Goal: Task Accomplishment & Management: Complete application form

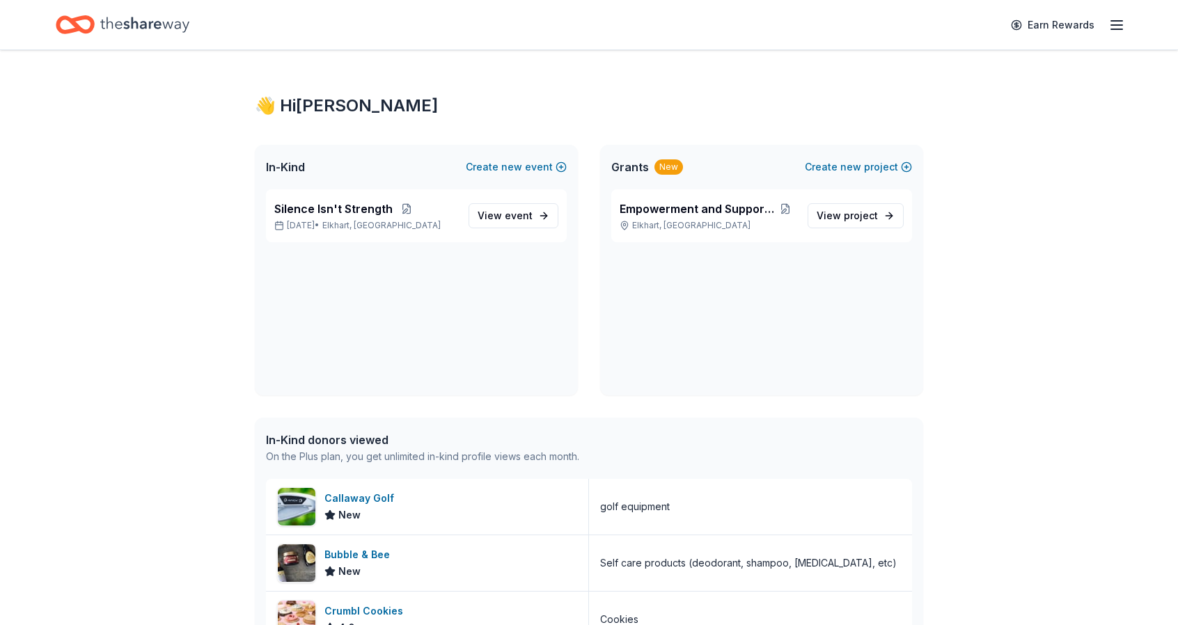
scroll to position [655, 0]
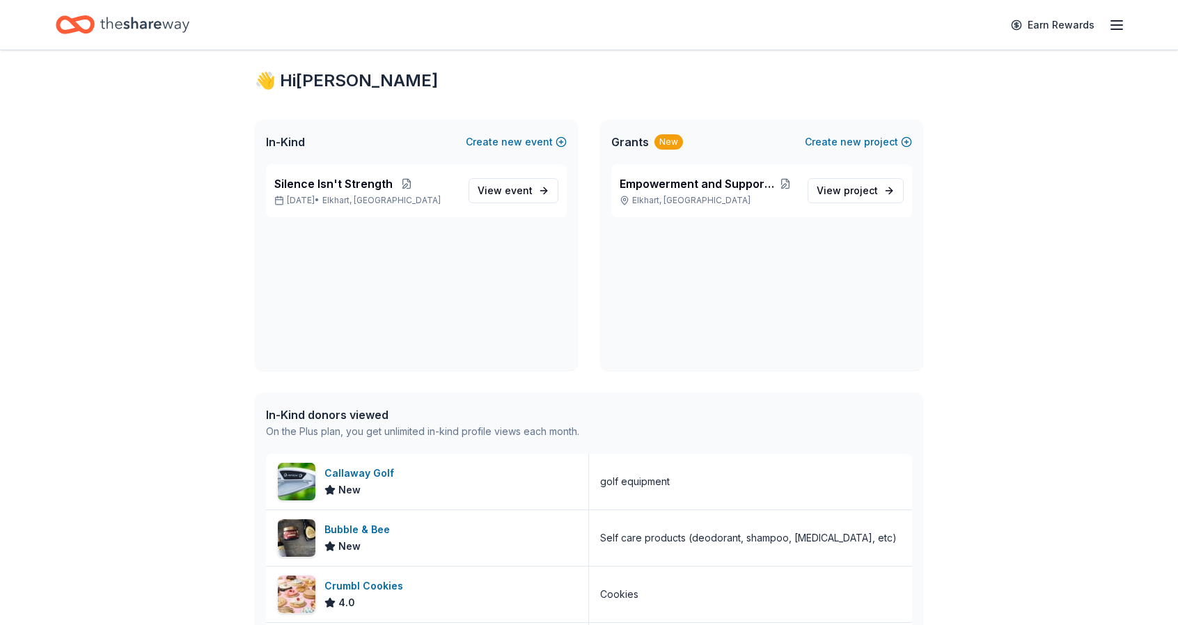
scroll to position [0, 0]
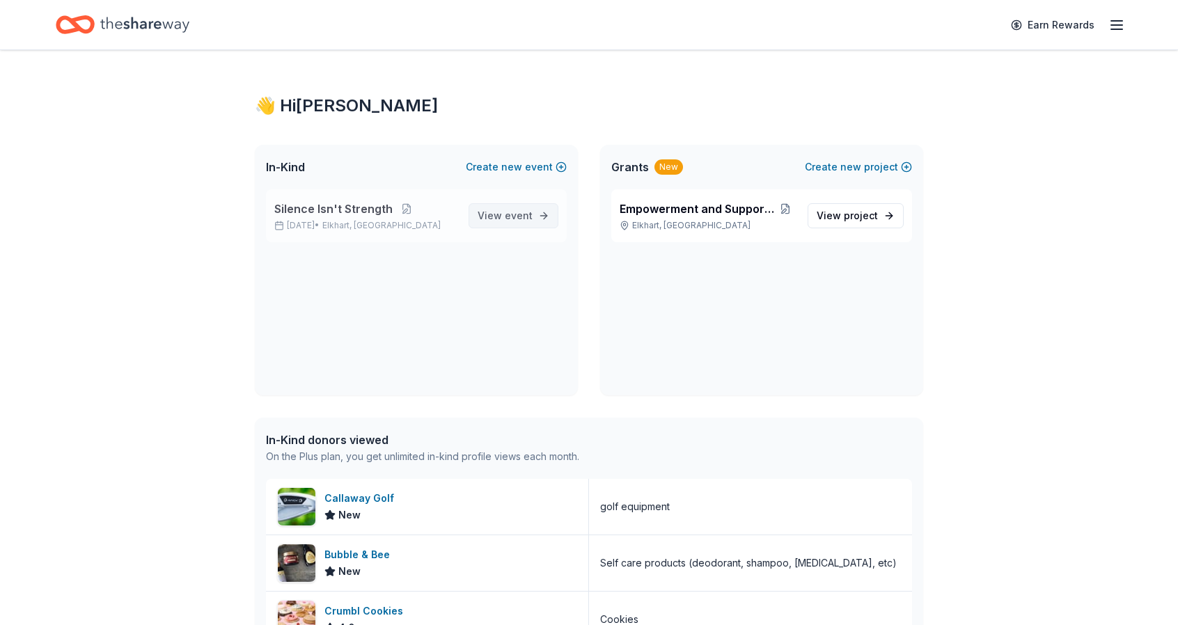
click at [528, 205] on link "View event" at bounding box center [513, 215] width 90 height 25
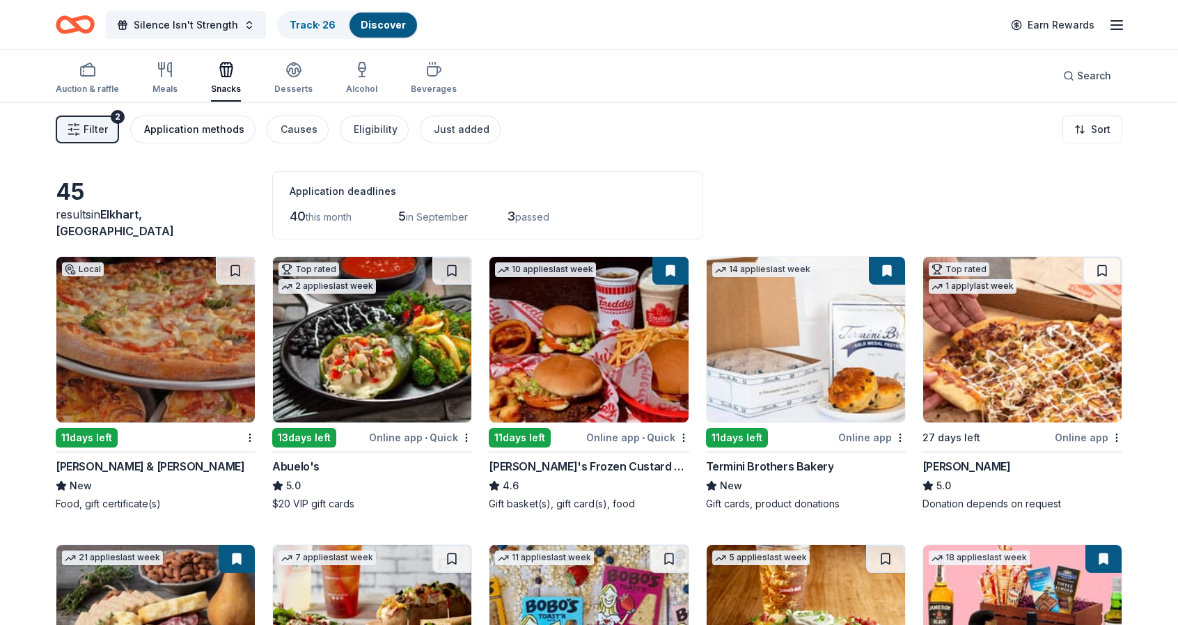
click at [209, 133] on div "Application methods" at bounding box center [194, 129] width 100 height 17
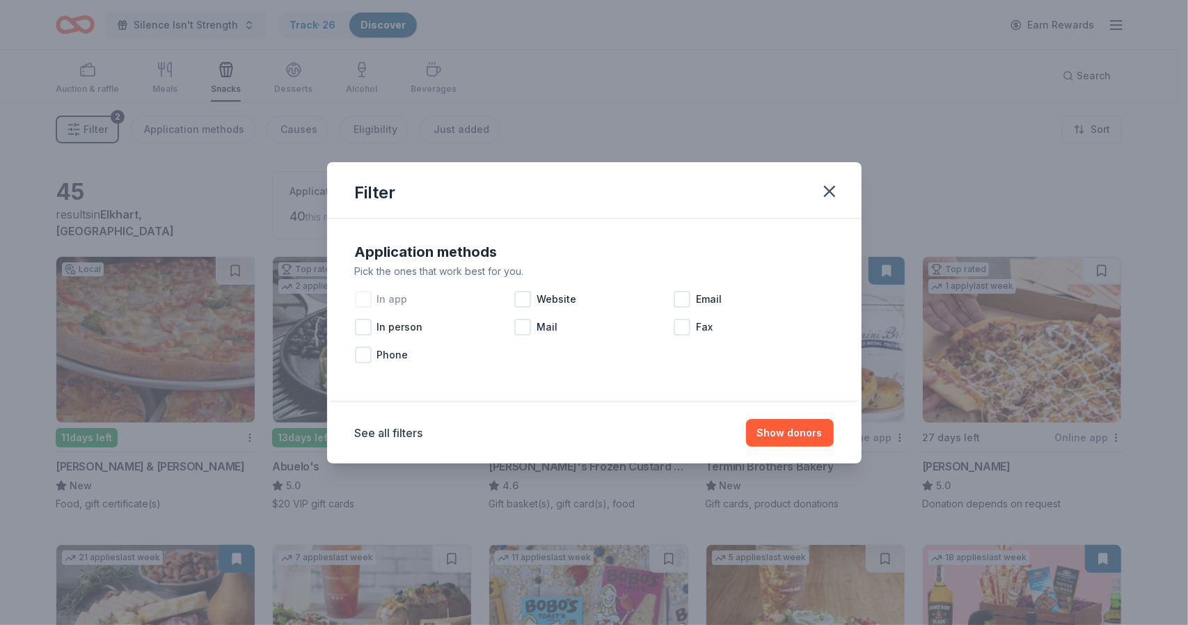
click at [358, 293] on div at bounding box center [363, 299] width 17 height 17
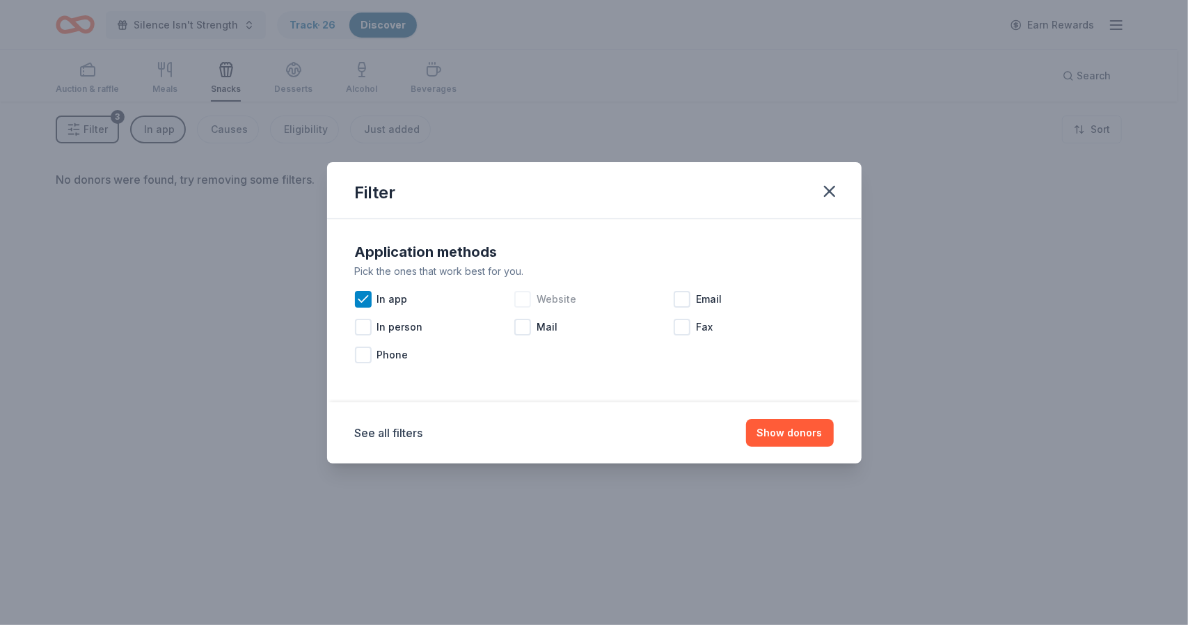
click at [540, 296] on span "Website" at bounding box center [557, 299] width 40 height 17
click at [365, 291] on div at bounding box center [363, 299] width 17 height 17
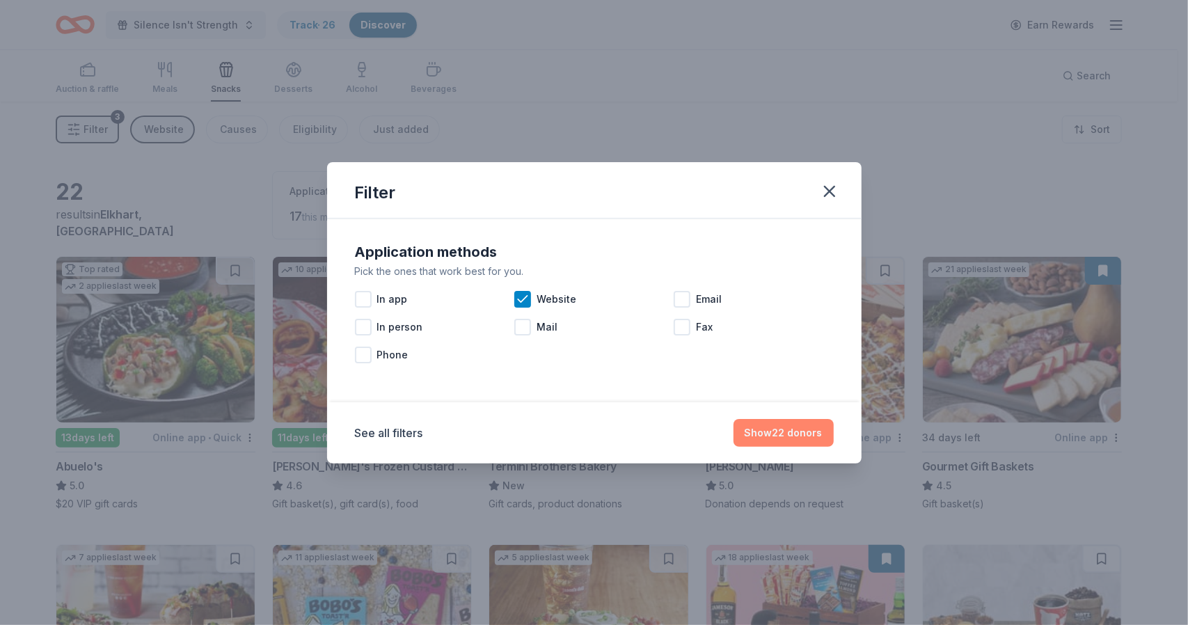
click at [788, 428] on button "Show 22 donors" at bounding box center [784, 433] width 100 height 28
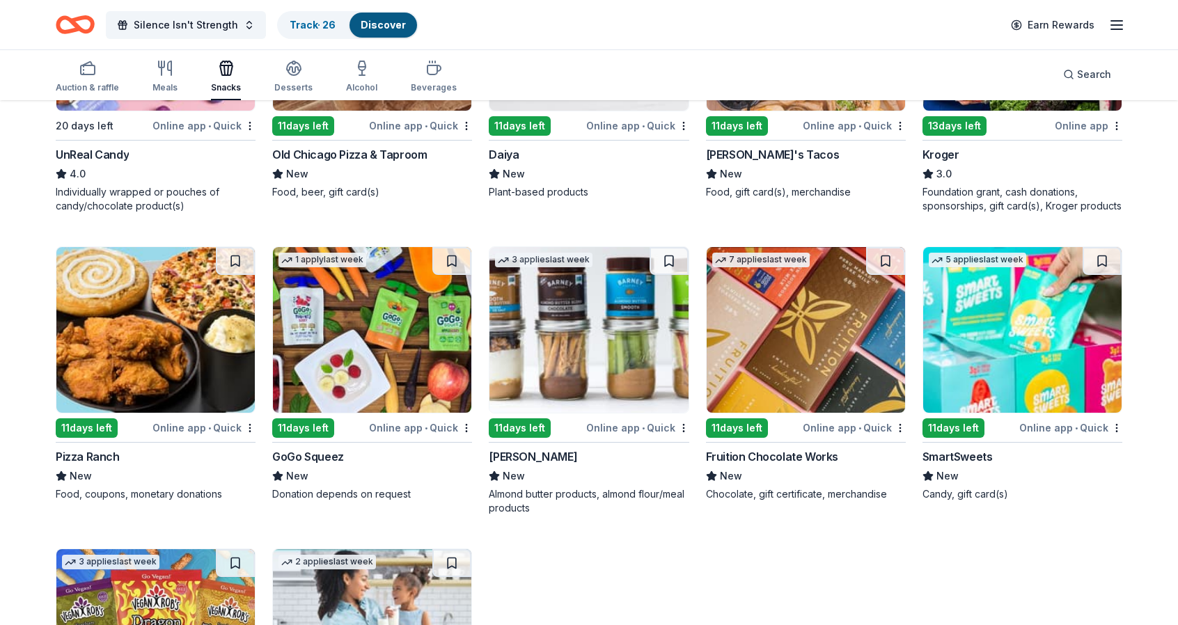
scroll to position [1106, 0]
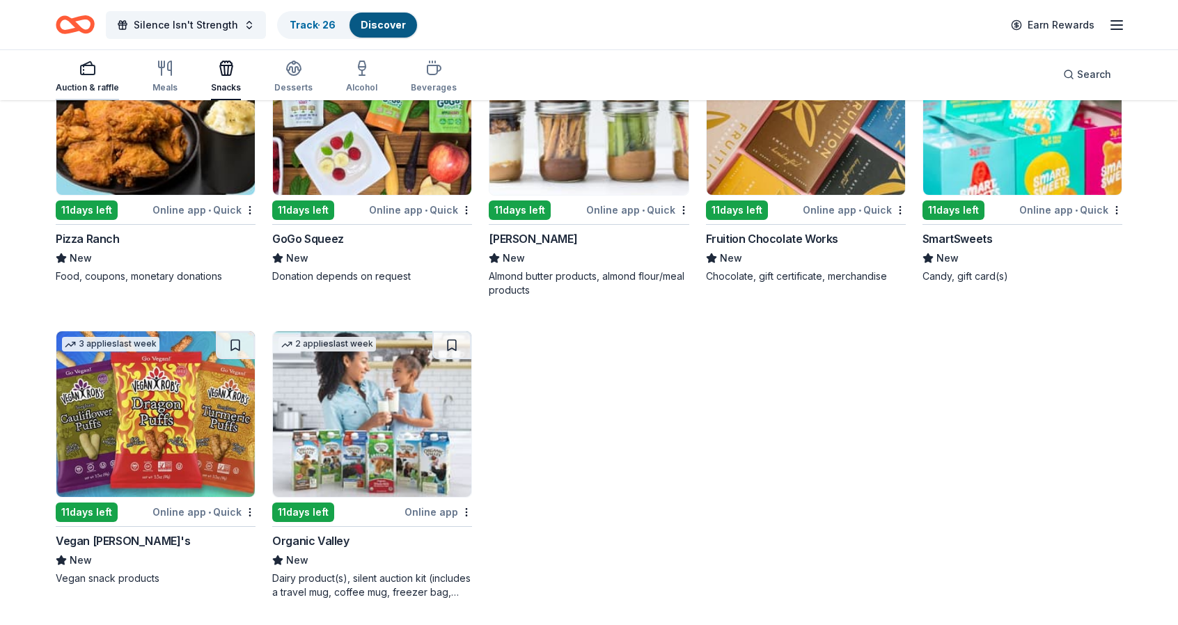
click at [98, 73] on div "button" at bounding box center [87, 68] width 63 height 17
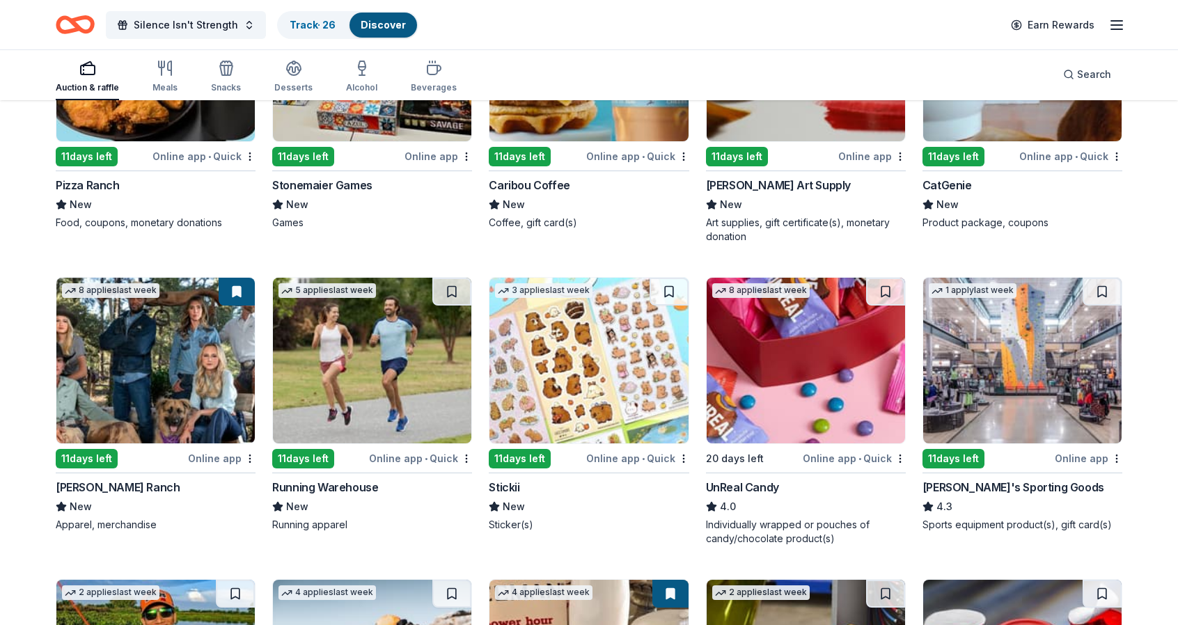
scroll to position [2332, 0]
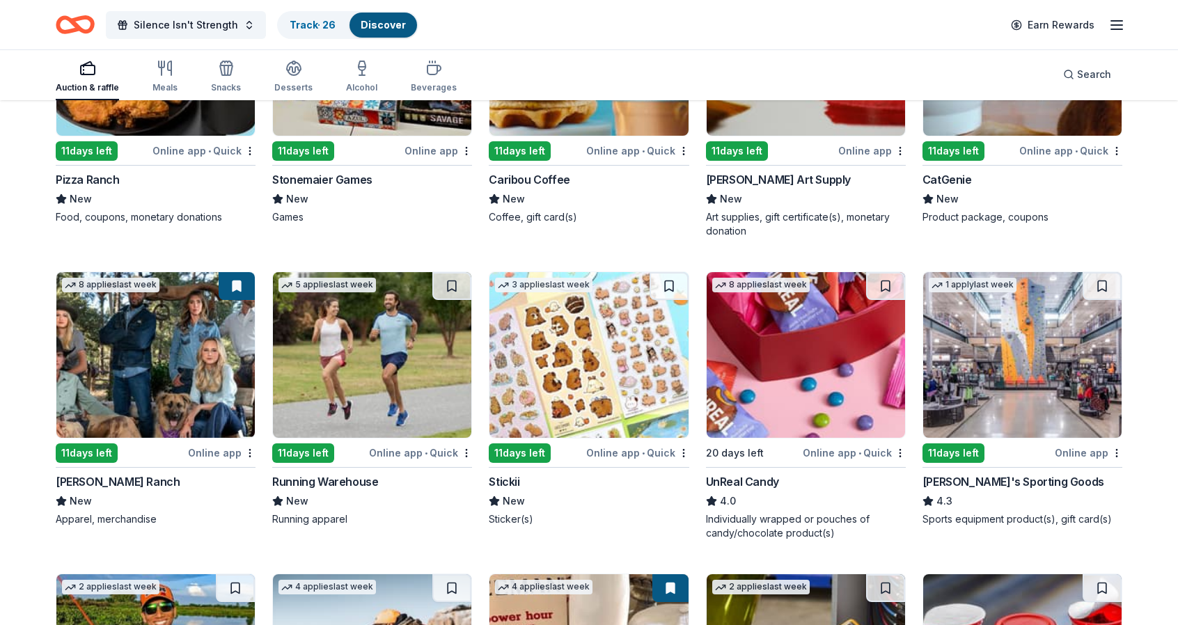
click at [1051, 393] on img at bounding box center [1022, 355] width 198 height 166
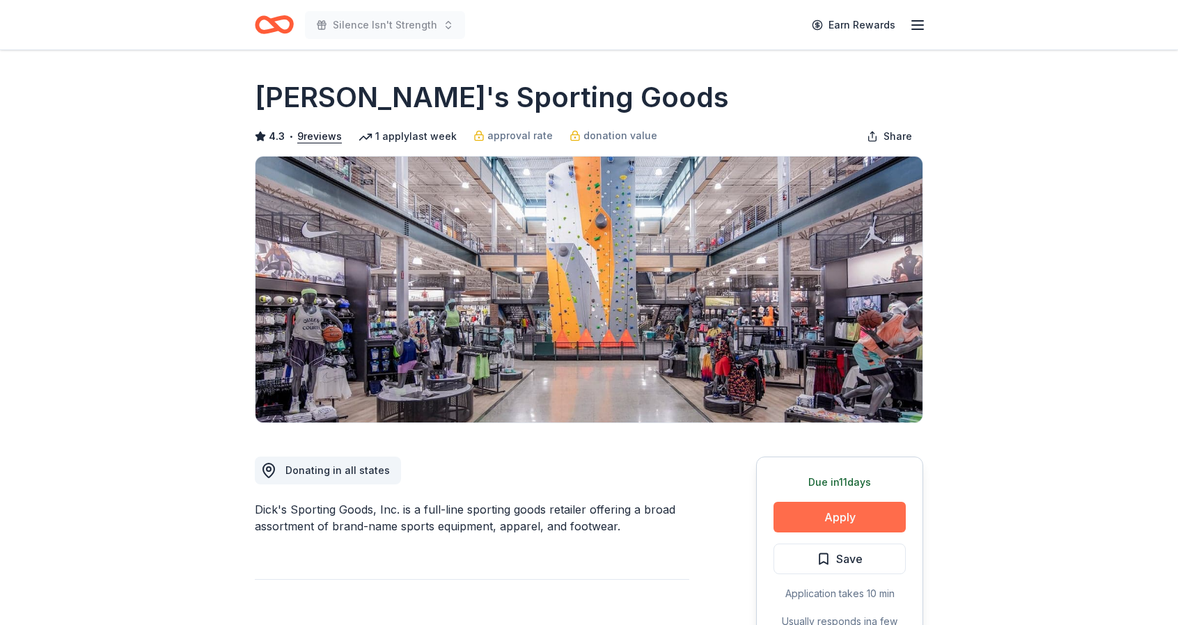
click at [814, 512] on button "Apply" at bounding box center [839, 517] width 132 height 31
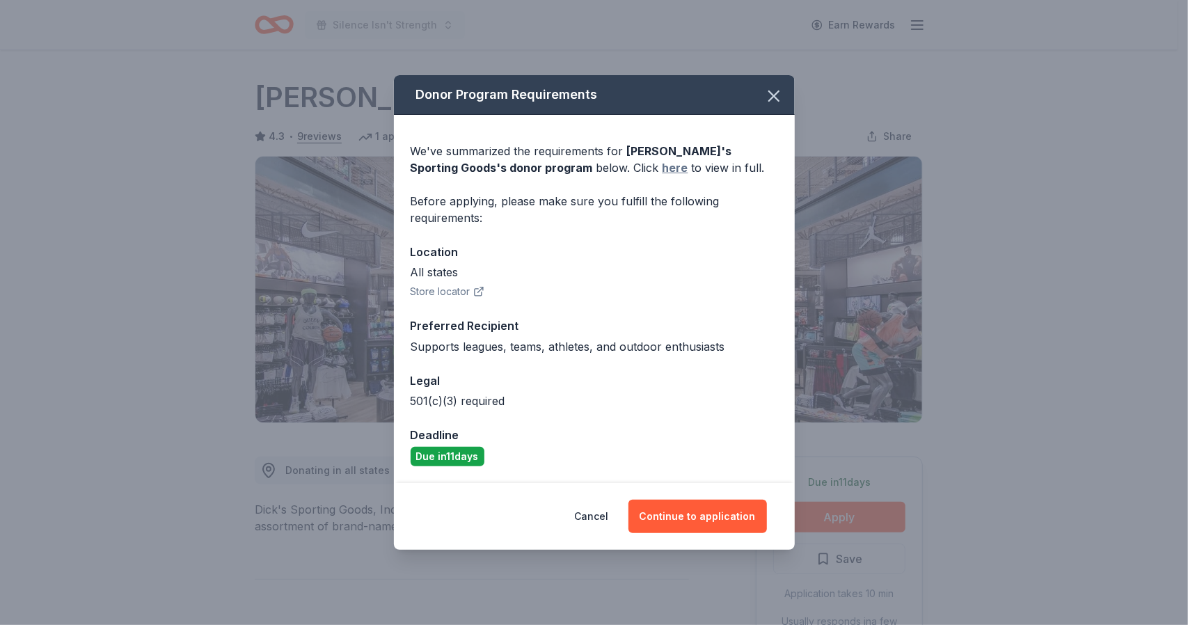
click at [663, 159] on link "here" at bounding box center [676, 167] width 26 height 17
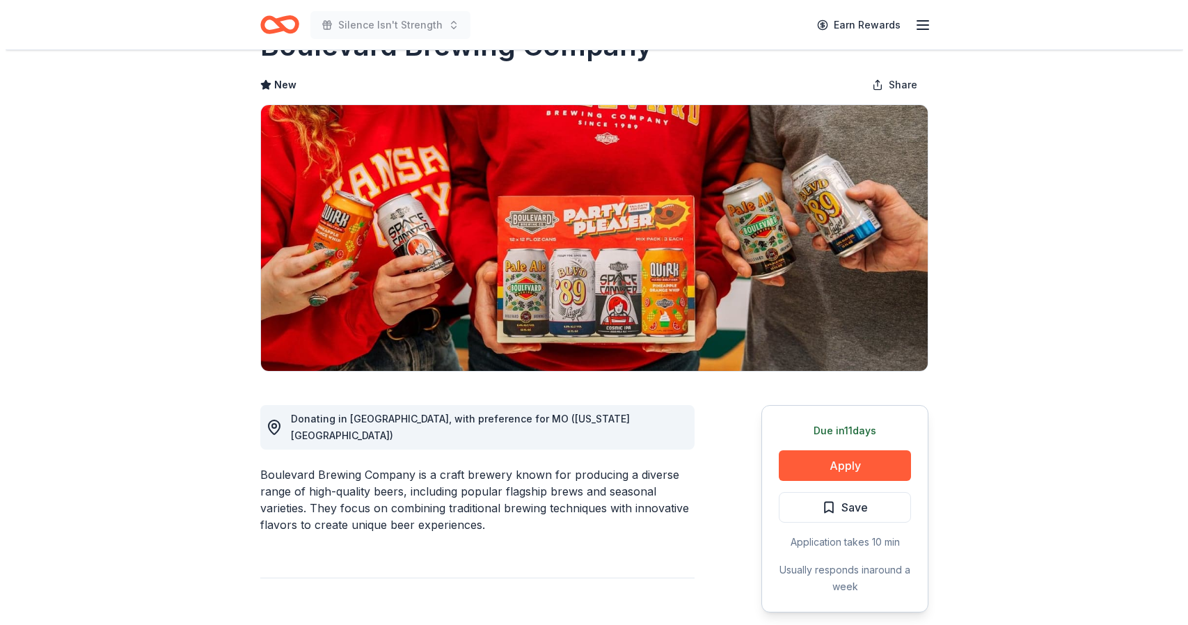
scroll to position [56, 0]
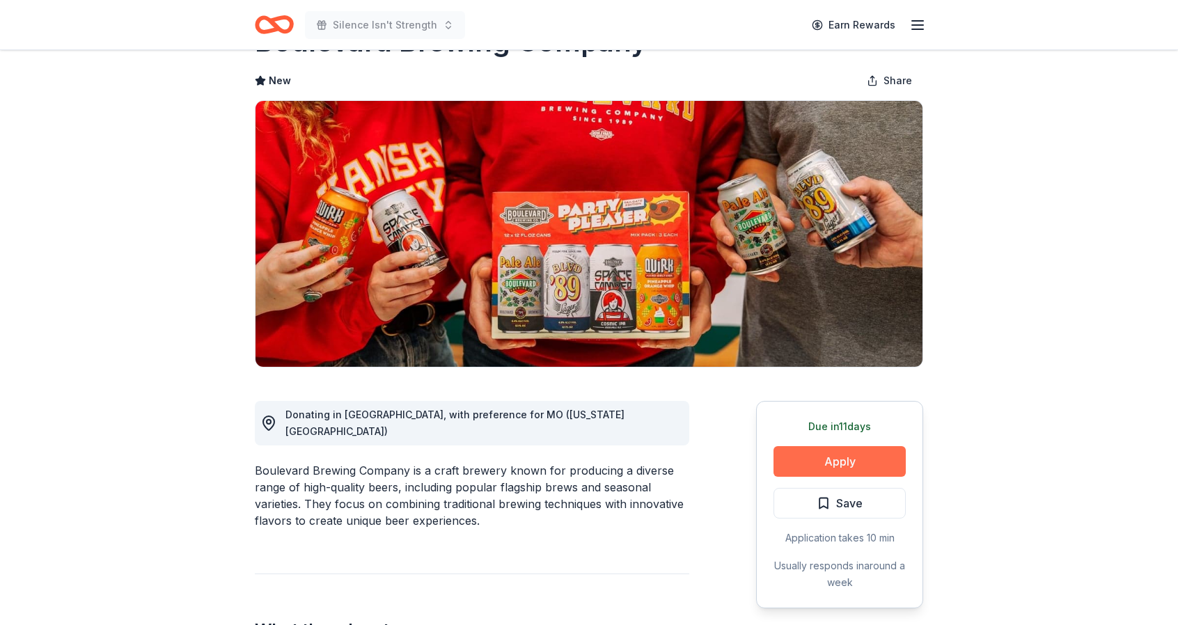
click at [860, 464] on button "Apply" at bounding box center [839, 461] width 132 height 31
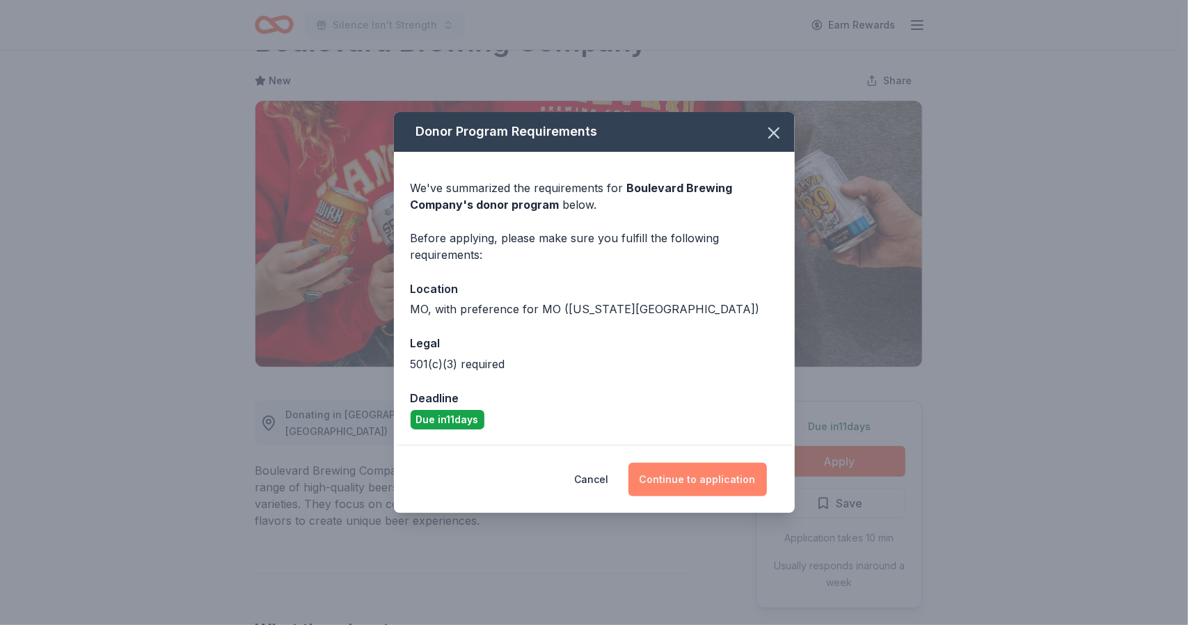
click at [654, 482] on button "Continue to application" at bounding box center [698, 479] width 139 height 33
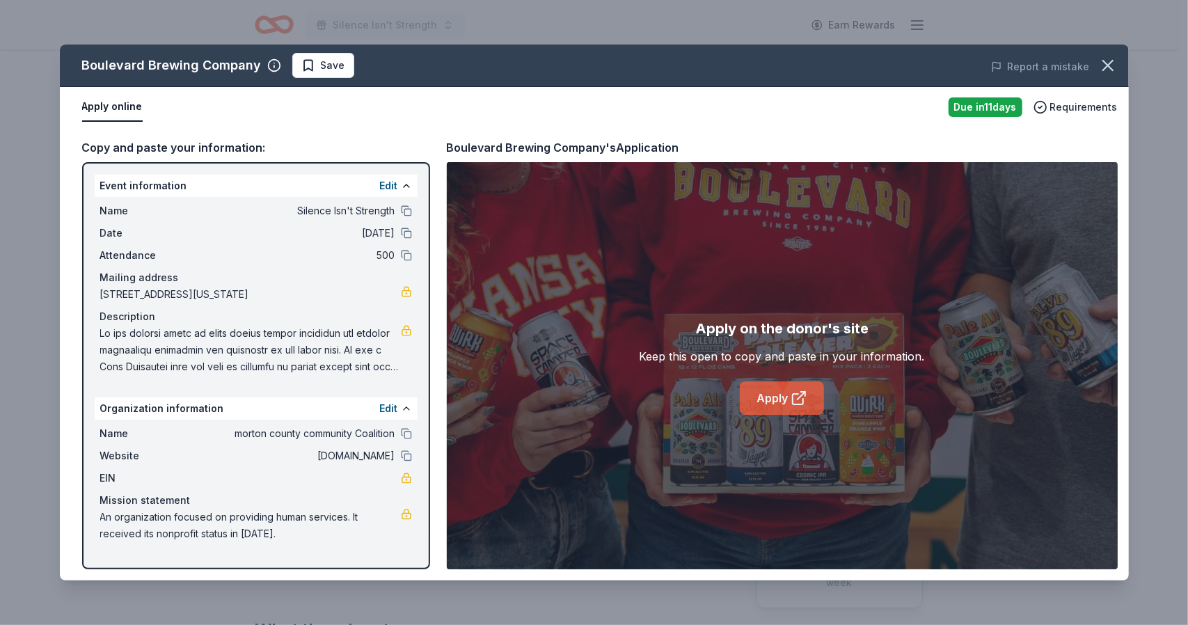
click at [794, 396] on icon at bounding box center [799, 398] width 17 height 17
click at [780, 396] on link "Apply" at bounding box center [782, 397] width 84 height 33
